Goal: Find specific page/section: Find specific page/section

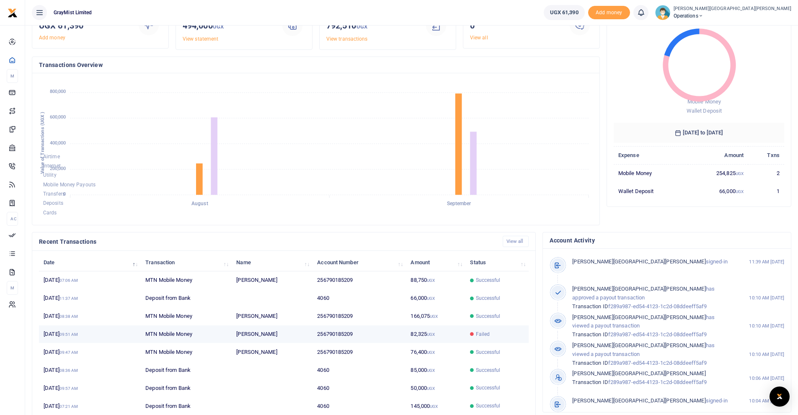
scroll to position [42, 0]
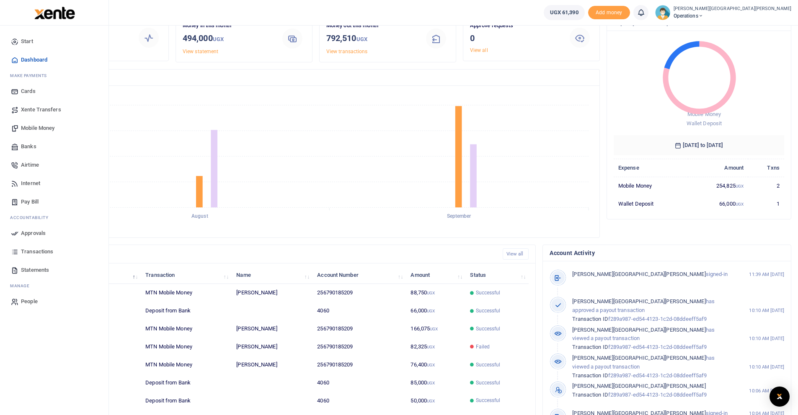
click at [37, 250] on span "Transactions" at bounding box center [37, 252] width 32 height 8
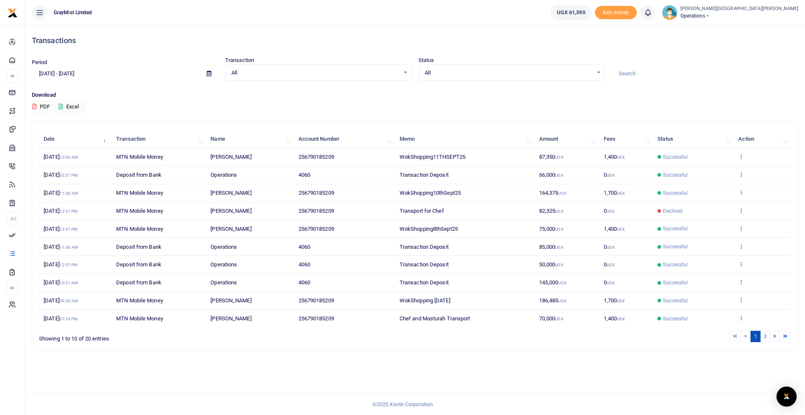
click at [741, 62] on div at bounding box center [704, 69] width 193 height 23
click at [365, 17] on ul "GrayMist Limited" at bounding box center [284, 12] width 518 height 25
